Goal: Information Seeking & Learning: Learn about a topic

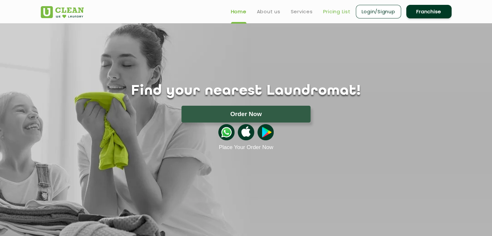
click at [345, 11] on link "Pricing List" at bounding box center [336, 12] width 27 height 8
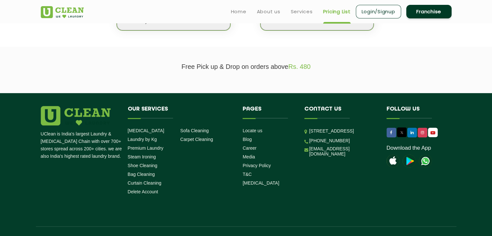
scroll to position [196, 0]
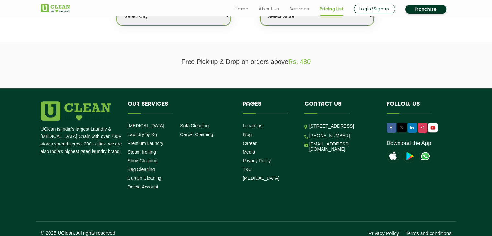
click at [213, 20] on select "Select city [GEOGRAPHIC_DATA] [GEOGRAPHIC_DATA] [GEOGRAPHIC_DATA] [GEOGRAPHIC_D…" at bounding box center [173, 16] width 113 height 18
select select "26"
click at [117, 7] on select "Select city [GEOGRAPHIC_DATA] [GEOGRAPHIC_DATA] [GEOGRAPHIC_DATA] [GEOGRAPHIC_D…" at bounding box center [173, 16] width 113 height 18
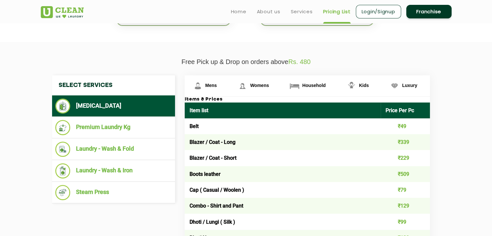
scroll to position [142, 0]
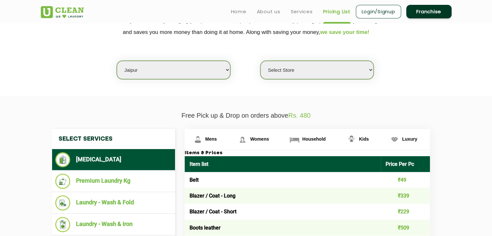
click at [307, 74] on select "Select Store [GEOGRAPHIC_DATA][PERSON_NAME] [GEOGRAPHIC_DATA] [GEOGRAPHIC_DATA]…" at bounding box center [316, 70] width 113 height 18
select select "334"
click at [260, 61] on select "Select Store [GEOGRAPHIC_DATA][PERSON_NAME] [GEOGRAPHIC_DATA] [GEOGRAPHIC_DATA]…" at bounding box center [316, 70] width 113 height 18
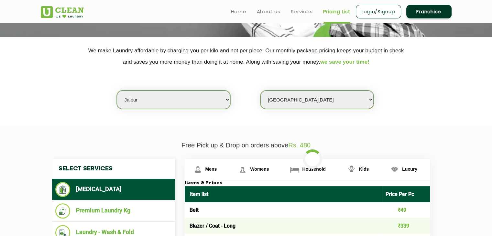
scroll to position [101, 0]
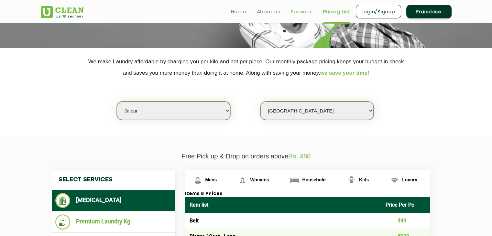
click at [299, 15] on link "Services" at bounding box center [302, 12] width 22 height 8
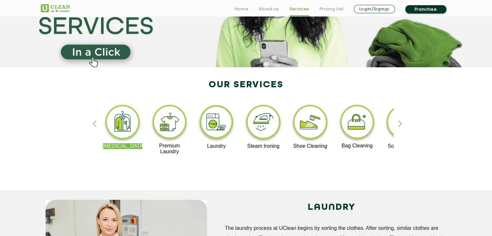
scroll to position [85, 0]
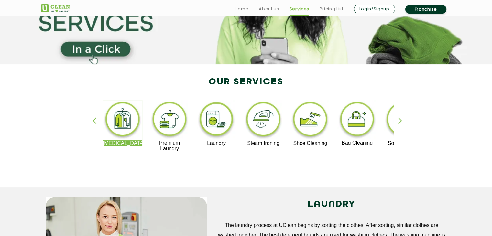
click at [400, 123] on div "button" at bounding box center [403, 126] width 10 height 18
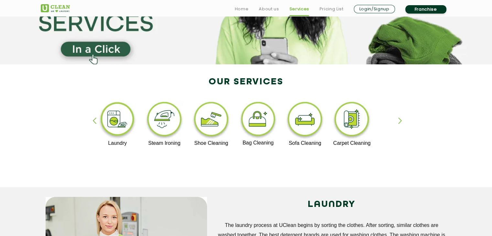
click at [400, 123] on div "button" at bounding box center [403, 126] width 10 height 18
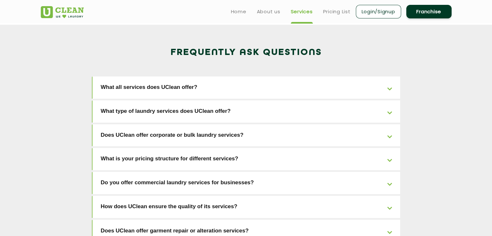
scroll to position [965, 0]
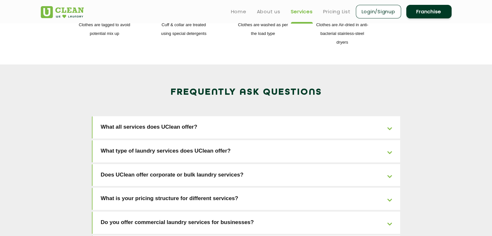
click at [350, 116] on link "What all services does UClean offer?" at bounding box center [245, 127] width 307 height 22
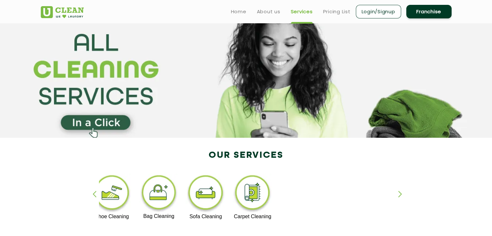
scroll to position [0, 0]
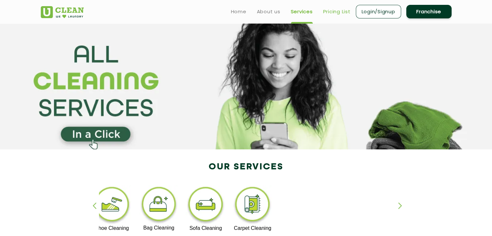
click at [335, 9] on link "Pricing List" at bounding box center [336, 12] width 27 height 8
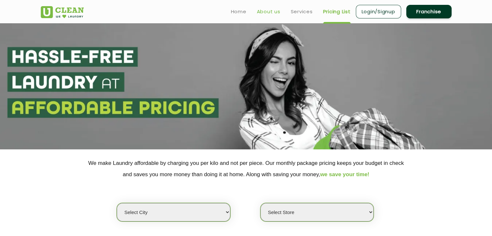
click at [273, 11] on link "About us" at bounding box center [269, 12] width 24 height 8
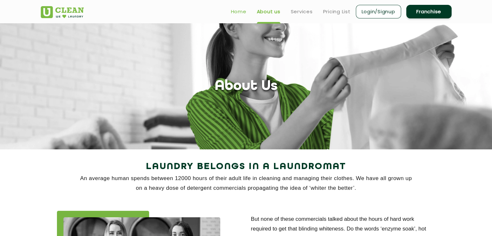
click at [239, 10] on link "Home" at bounding box center [239, 12] width 16 height 8
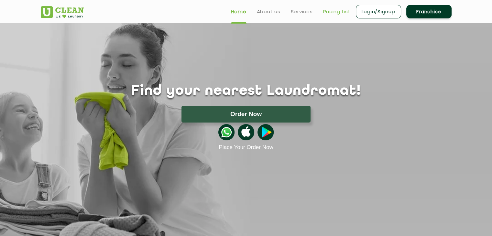
click at [334, 13] on link "Pricing List" at bounding box center [336, 12] width 27 height 8
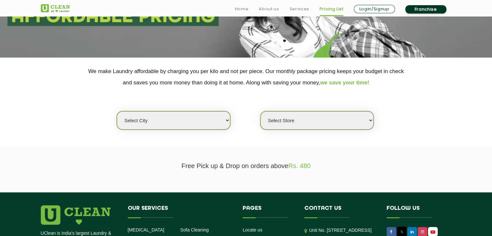
scroll to position [101, 0]
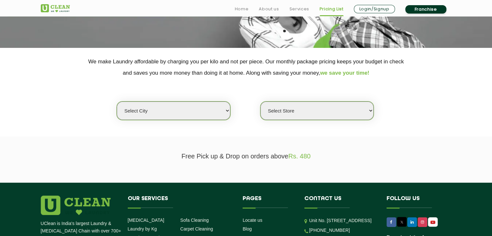
click at [182, 122] on section "We make Laundry affordable by charging you per kilo and not per piece. Our mont…" at bounding box center [246, 92] width 492 height 89
click at [192, 108] on select "Select city [GEOGRAPHIC_DATA] [GEOGRAPHIC_DATA] [GEOGRAPHIC_DATA] [GEOGRAPHIC_D…" at bounding box center [173, 110] width 113 height 18
select select "150"
click at [117, 101] on select "Select city [GEOGRAPHIC_DATA] [GEOGRAPHIC_DATA] [GEOGRAPHIC_DATA] [GEOGRAPHIC_D…" at bounding box center [173, 110] width 113 height 18
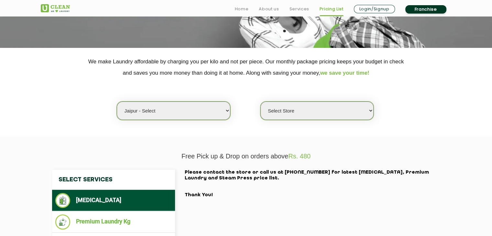
scroll to position [156, 0]
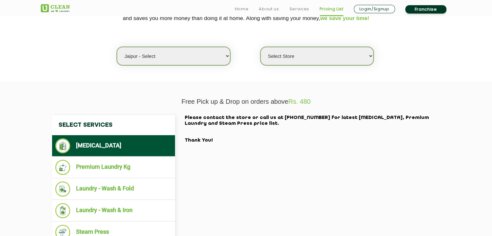
click at [293, 55] on select "Select Store UClean Select Mansarovar" at bounding box center [316, 56] width 113 height 18
select select "203"
click at [260, 47] on select "Select Store UClean Select Mansarovar" at bounding box center [316, 56] width 113 height 18
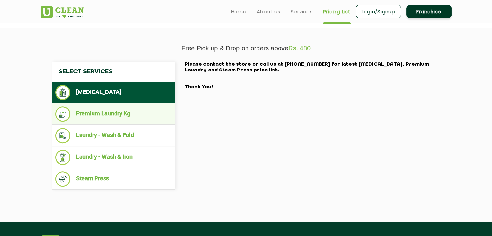
click at [125, 120] on li "Premium Laundry Kg" at bounding box center [113, 113] width 116 height 15
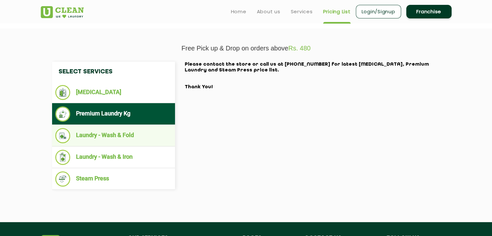
click at [129, 134] on li "Laundry - Wash & Fold" at bounding box center [113, 135] width 116 height 15
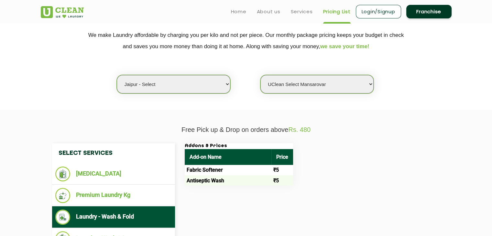
scroll to position [128, 0]
click at [160, 82] on select "Select city [GEOGRAPHIC_DATA] [GEOGRAPHIC_DATA] [GEOGRAPHIC_DATA] [GEOGRAPHIC_D…" at bounding box center [173, 84] width 113 height 18
select select "26"
click at [117, 75] on select "Select city [GEOGRAPHIC_DATA] [GEOGRAPHIC_DATA] [GEOGRAPHIC_DATA] [GEOGRAPHIC_D…" at bounding box center [173, 84] width 113 height 18
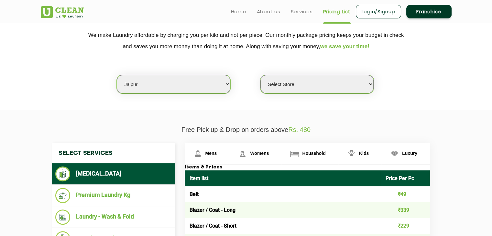
click at [282, 83] on select "Select Store [GEOGRAPHIC_DATA][PERSON_NAME] [GEOGRAPHIC_DATA] [GEOGRAPHIC_DATA]…" at bounding box center [316, 84] width 113 height 18
select select "214"
click at [260, 75] on select "Select Store [GEOGRAPHIC_DATA][PERSON_NAME] [GEOGRAPHIC_DATA] [GEOGRAPHIC_DATA]…" at bounding box center [316, 84] width 113 height 18
